Goal: Navigation & Orientation: Find specific page/section

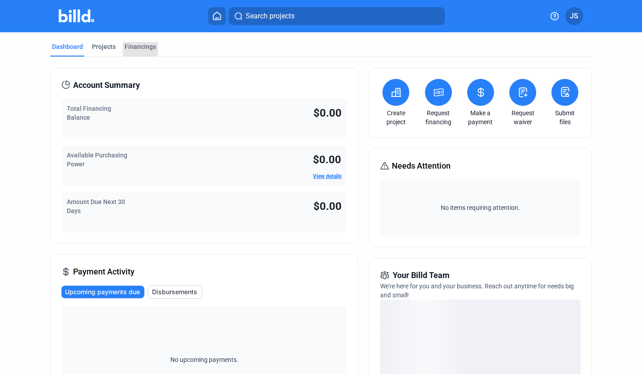
click at [136, 45] on div "Financings" at bounding box center [140, 46] width 31 height 9
